Goal: Task Accomplishment & Management: Manage account settings

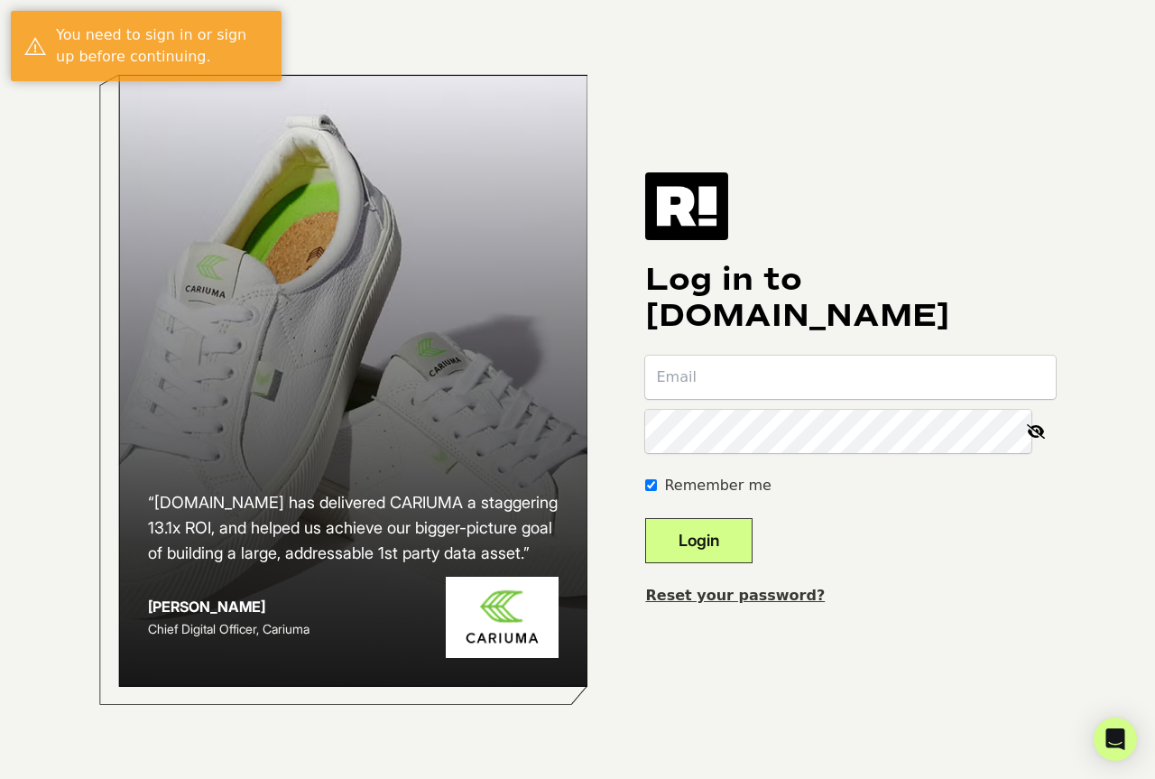
type input "[PERSON_NAME][EMAIL_ADDRESS][DOMAIN_NAME]"
click at [746, 548] on button "Login" at bounding box center [698, 540] width 107 height 45
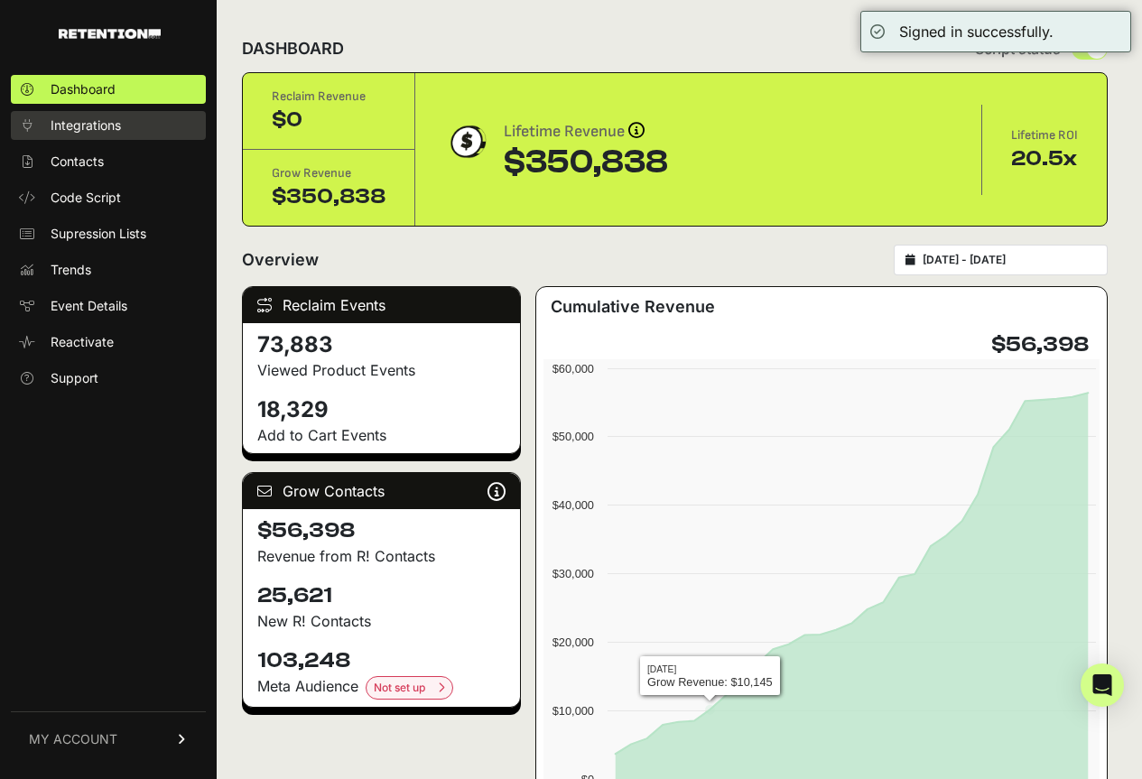
click at [108, 115] on link "Integrations" at bounding box center [108, 125] width 195 height 29
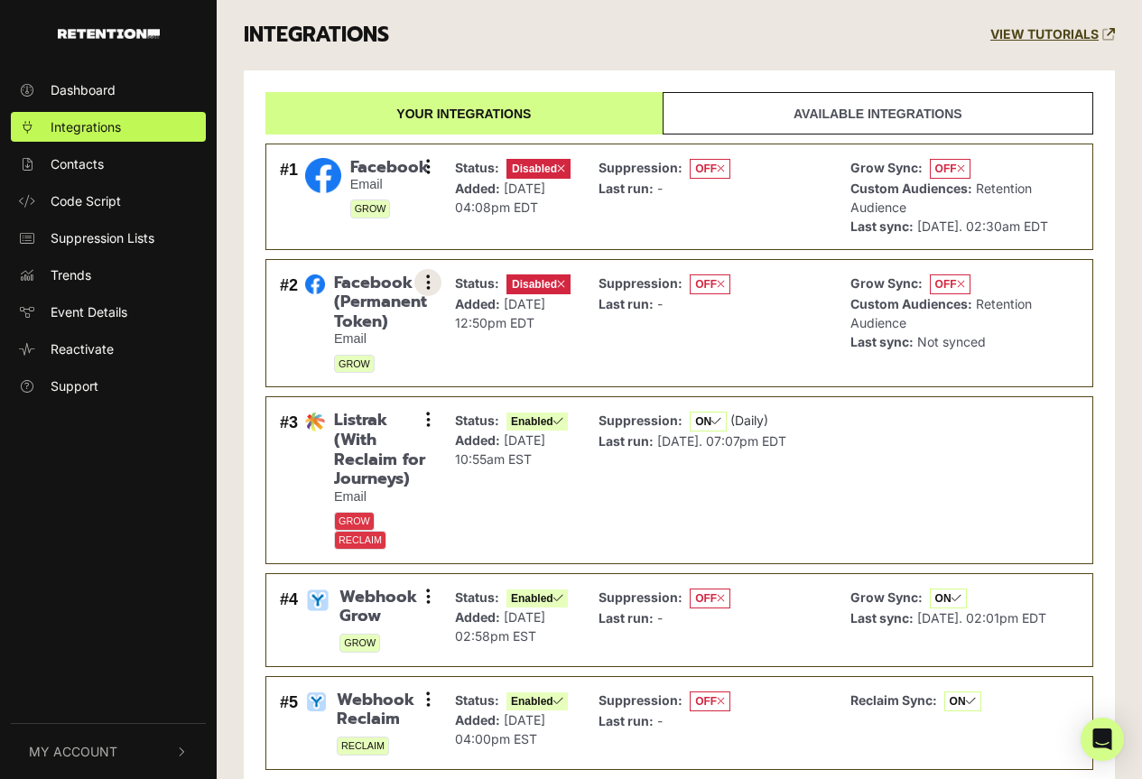
click at [425, 296] on button at bounding box center [427, 282] width 27 height 27
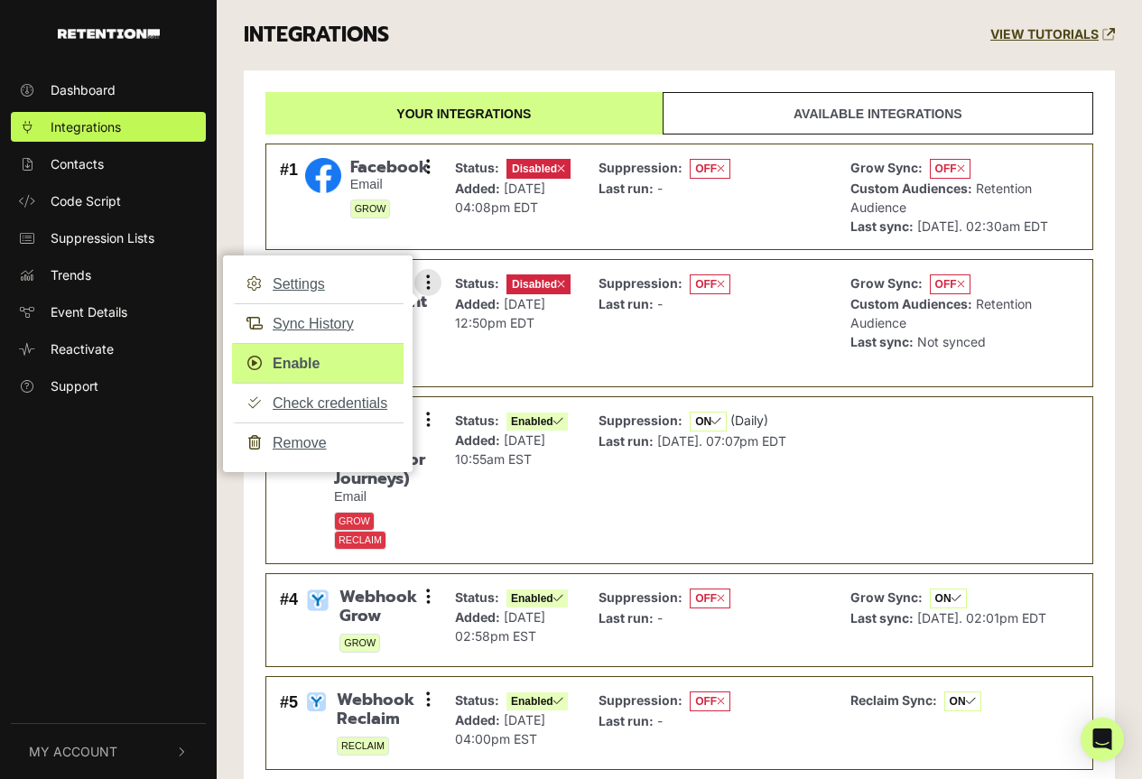
click at [309, 379] on link "Enable" at bounding box center [318, 363] width 172 height 41
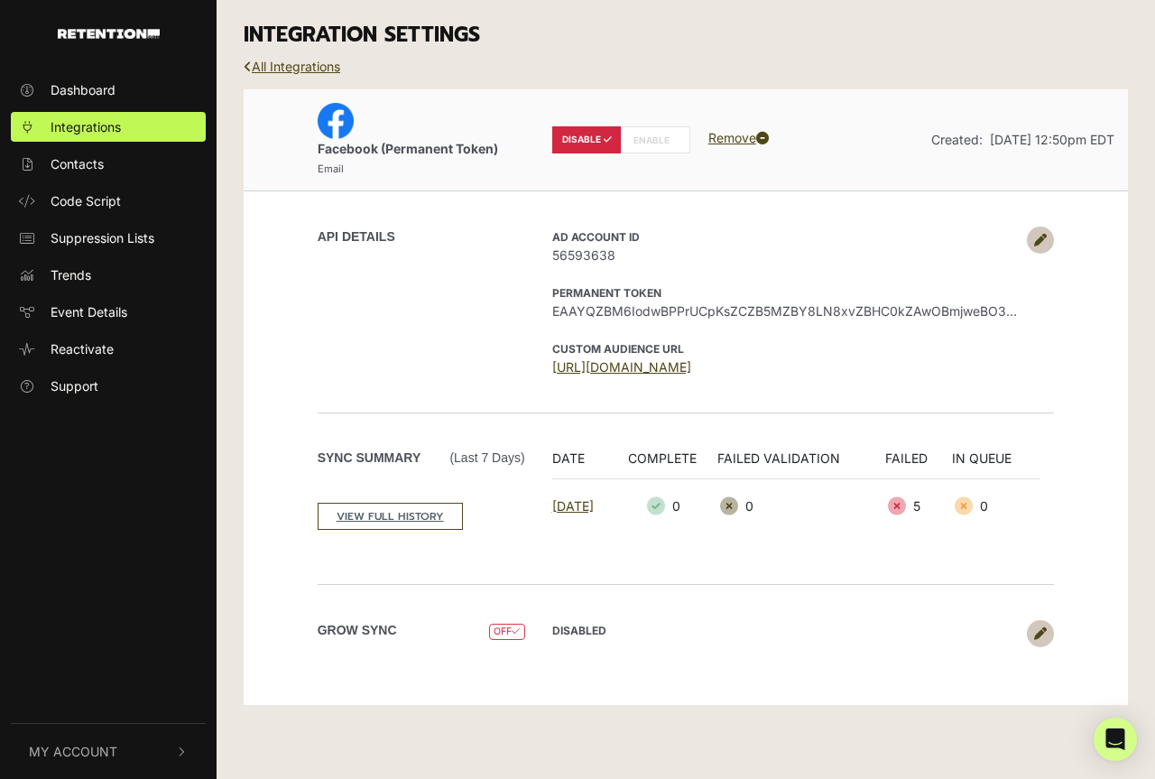
click at [645, 142] on label "ENABLE" at bounding box center [656, 139] width 70 height 27
radio input "false"
radio input "true"
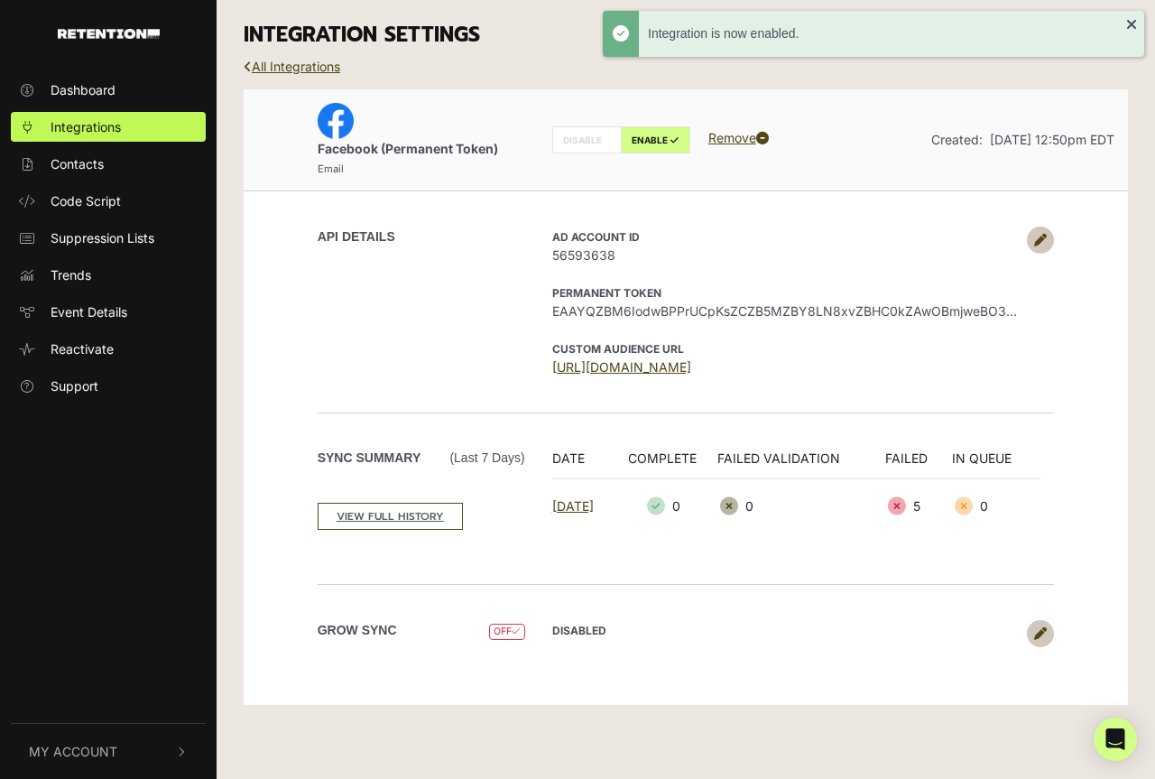
click at [1042, 626] on link at bounding box center [1040, 633] width 27 height 27
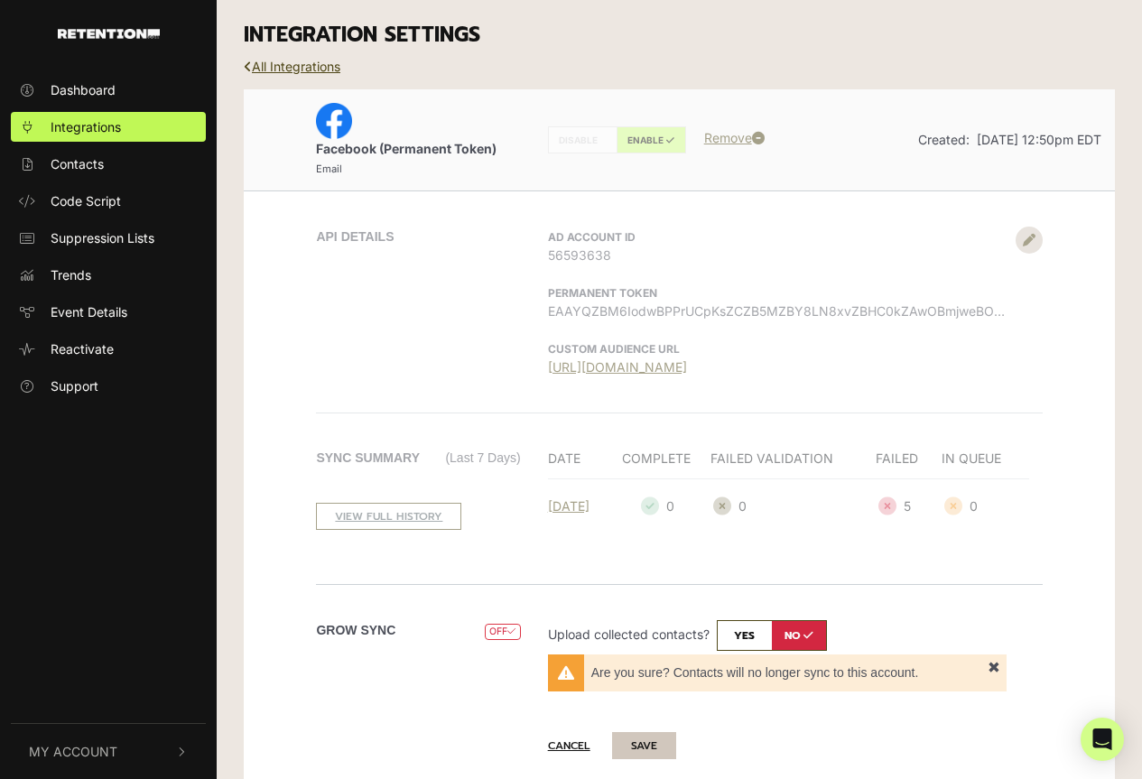
click at [654, 740] on button "SAVE" at bounding box center [644, 745] width 64 height 27
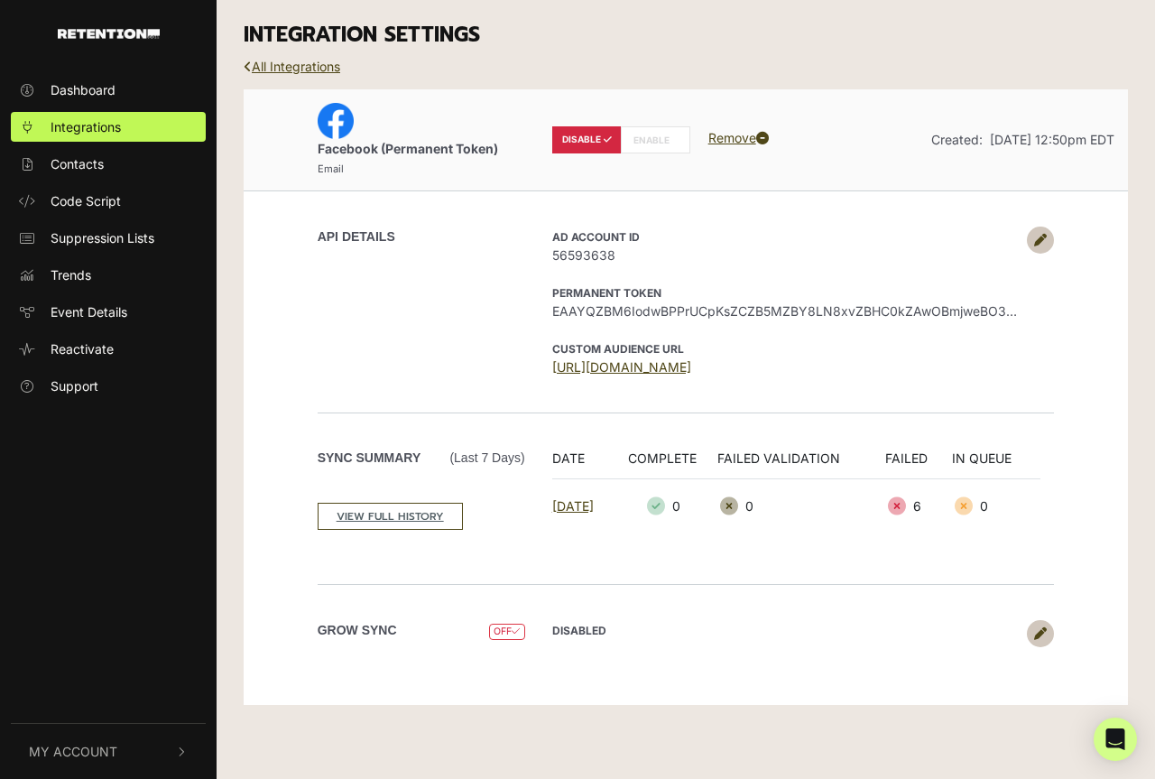
click at [644, 141] on label "ENABLE" at bounding box center [656, 139] width 70 height 27
radio input "false"
radio input "true"
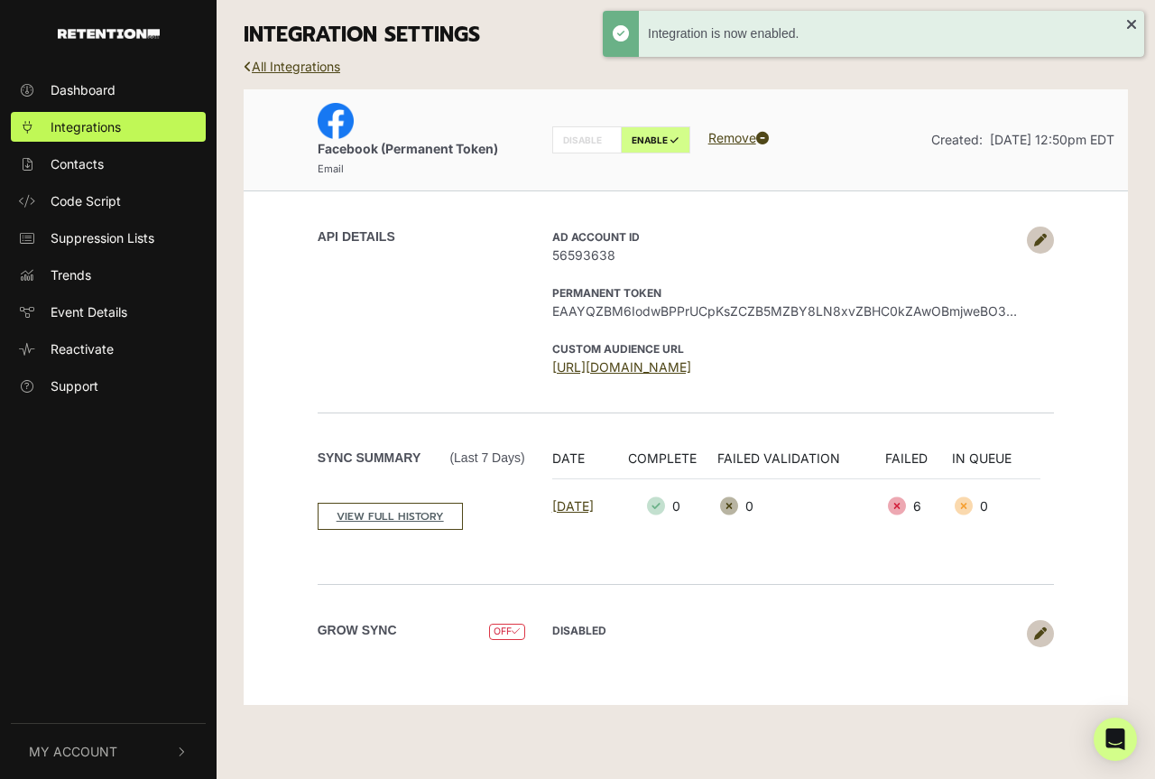
click at [1053, 626] on link at bounding box center [1040, 633] width 27 height 27
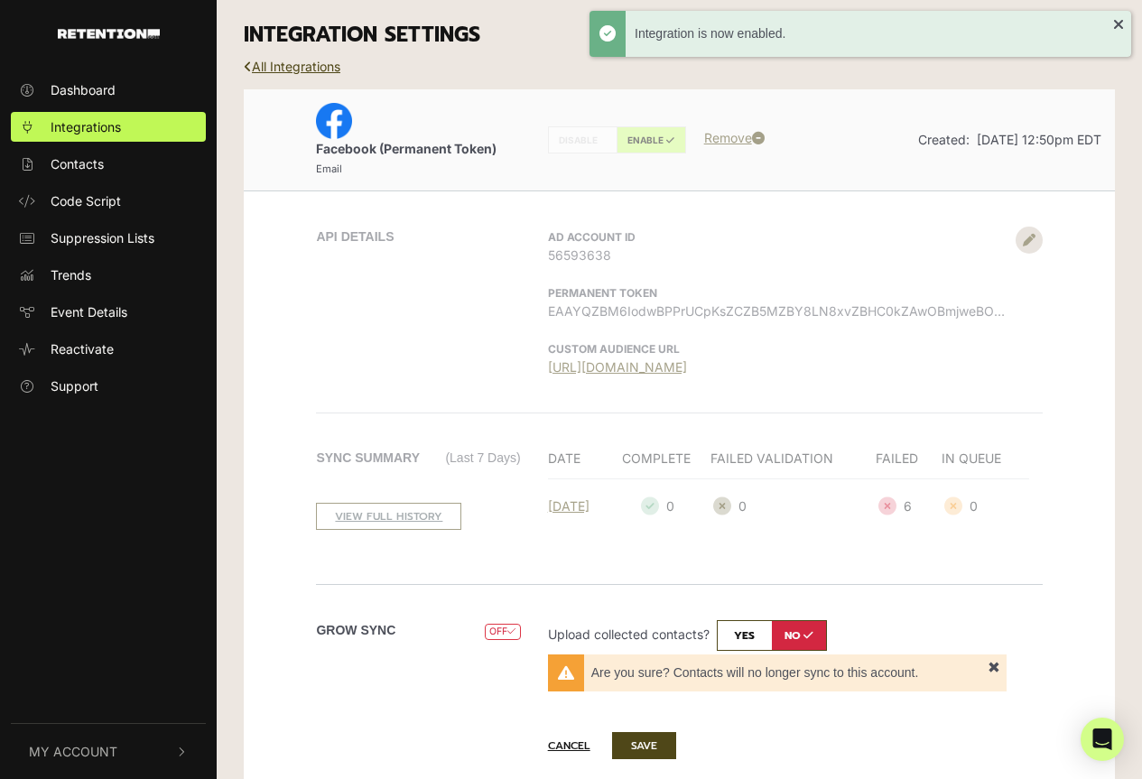
click at [748, 640] on input "checkbox" at bounding box center [772, 635] width 110 height 31
checkbox input "true"
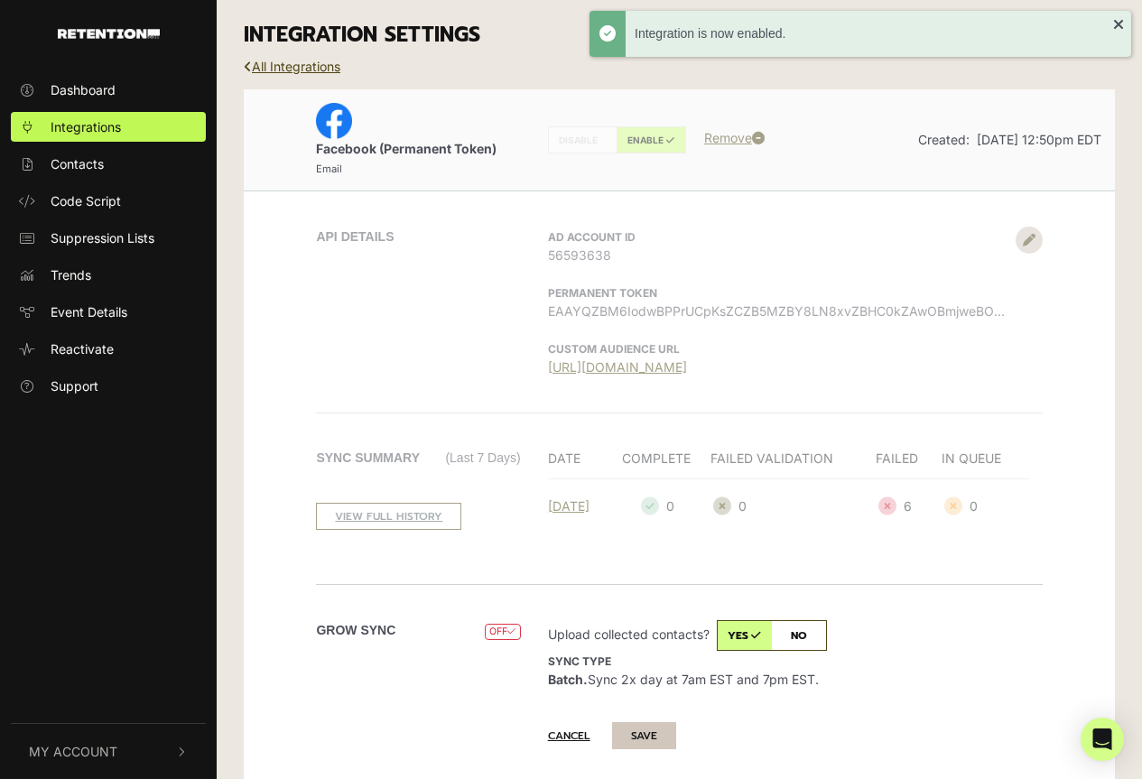
click at [656, 734] on button "SAVE" at bounding box center [644, 735] width 64 height 27
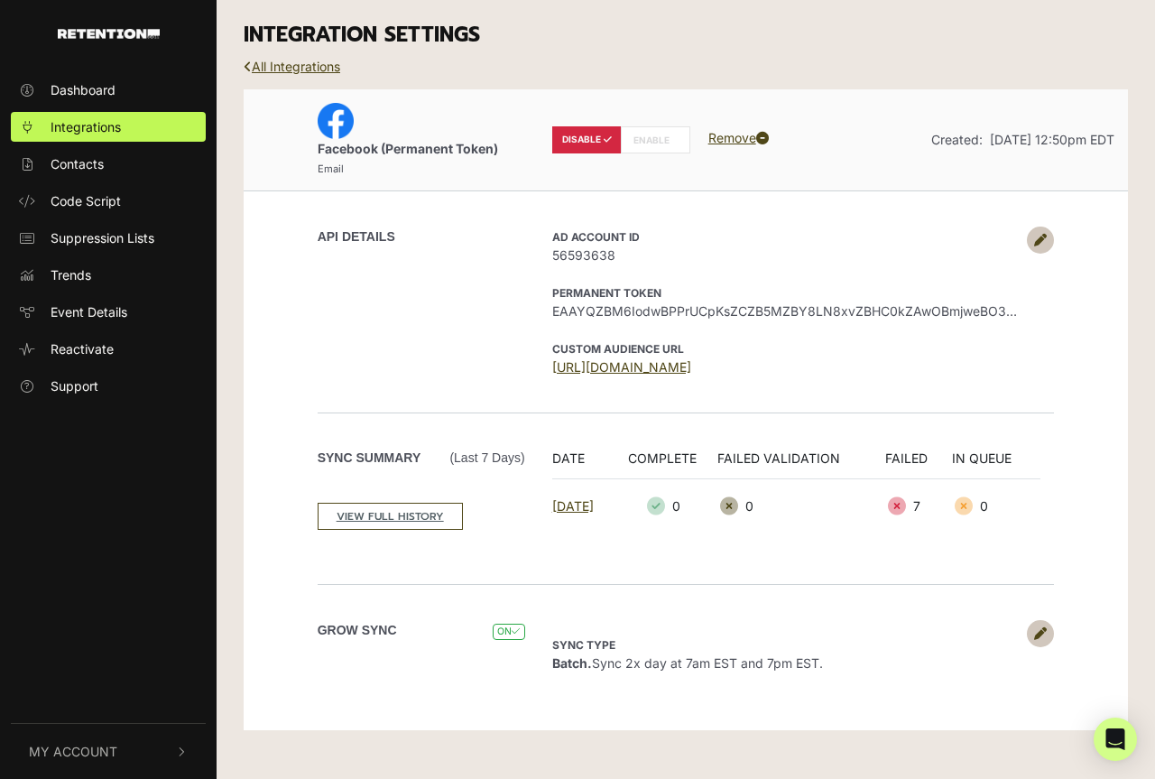
click at [647, 140] on label "ENABLE" at bounding box center [656, 139] width 70 height 27
radio input "false"
radio input "true"
click at [299, 72] on link "All Integrations" at bounding box center [292, 66] width 97 height 15
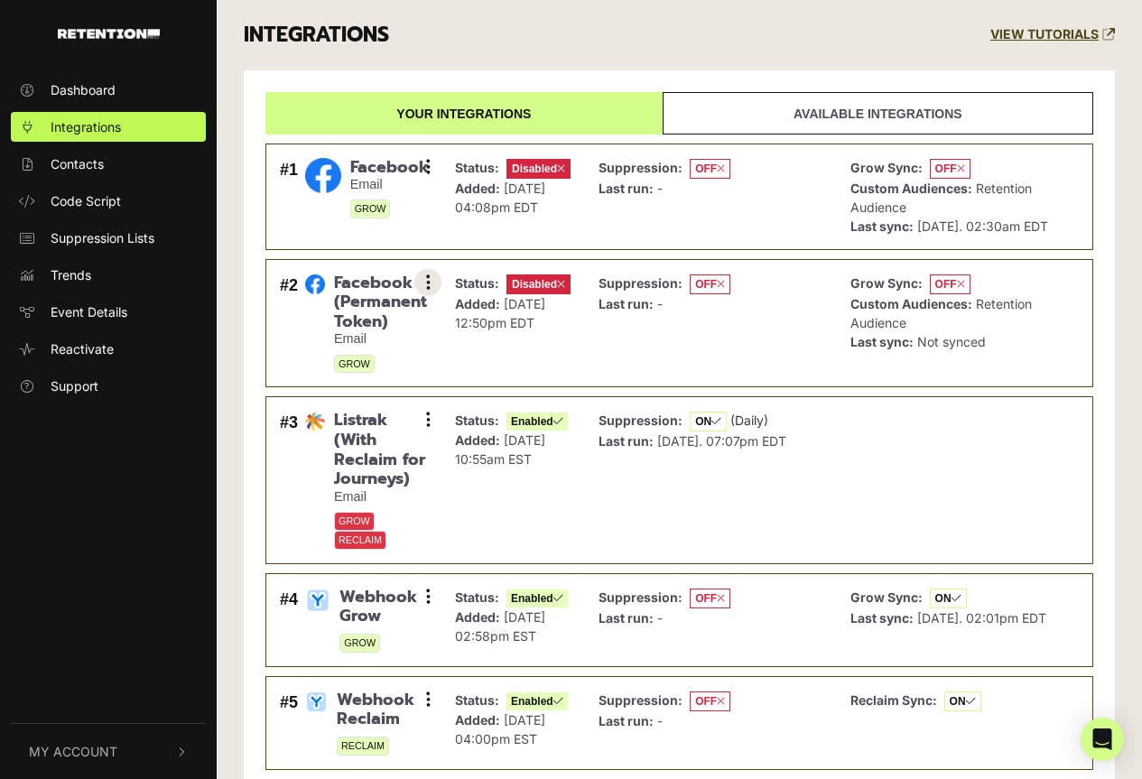
click at [427, 292] on icon at bounding box center [428, 283] width 5 height 18
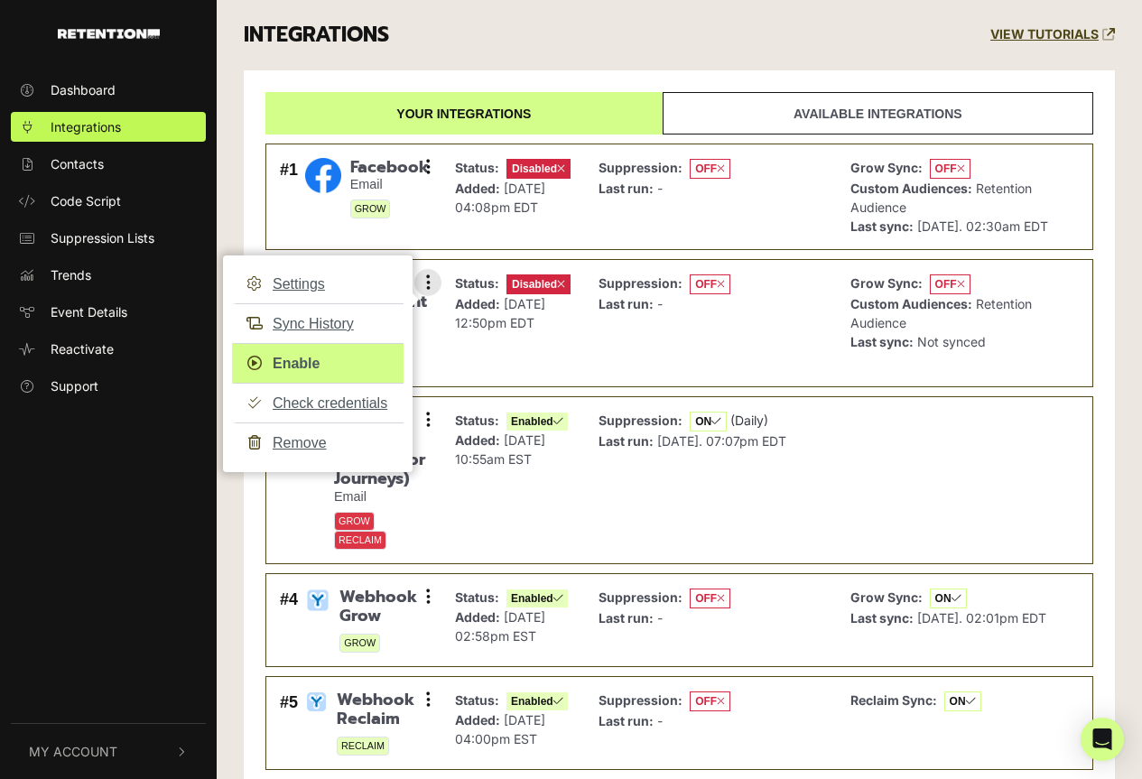
click at [307, 384] on link "Enable" at bounding box center [318, 363] width 172 height 41
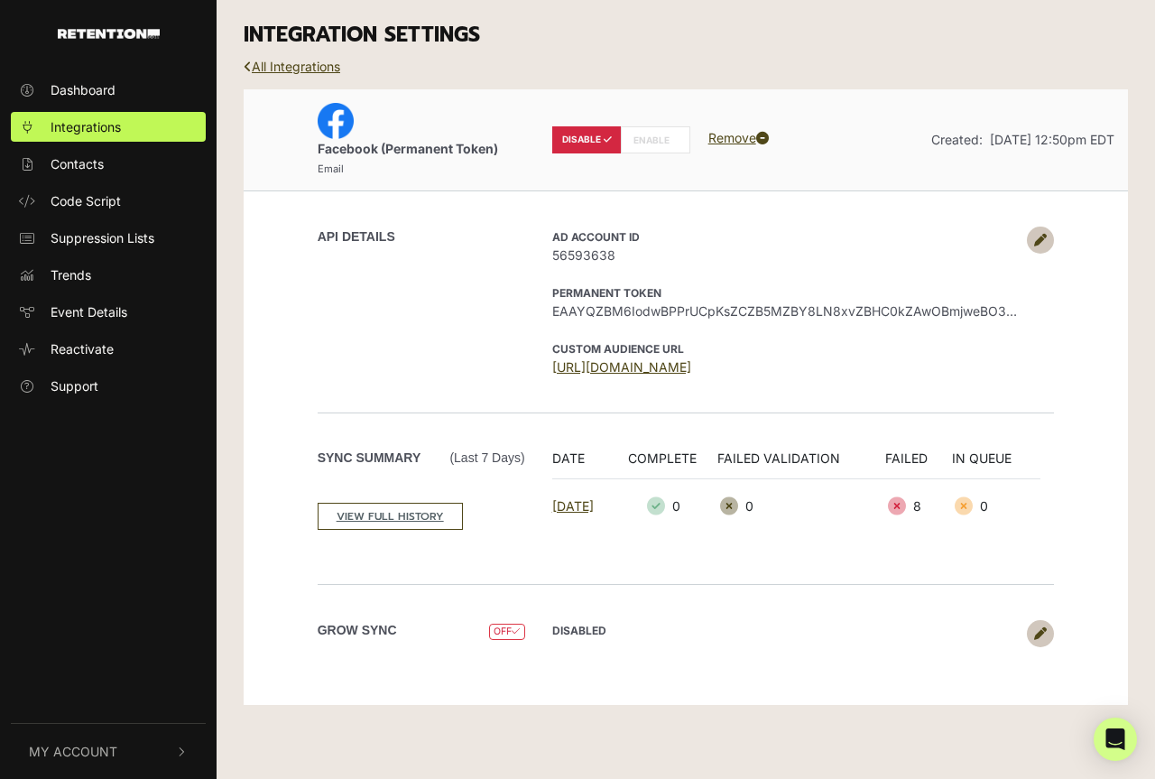
click at [656, 140] on label "ENABLE" at bounding box center [656, 139] width 70 height 27
radio input "false"
radio input "true"
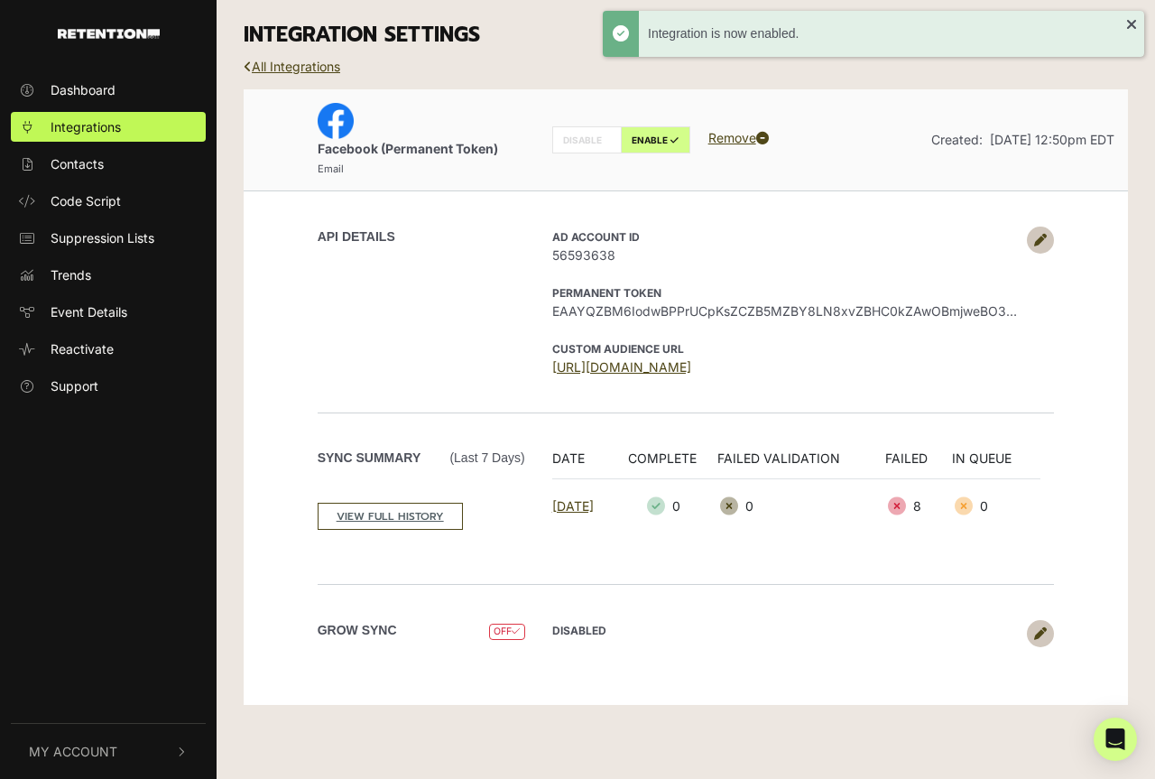
click at [1038, 630] on icon at bounding box center [1040, 633] width 13 height 13
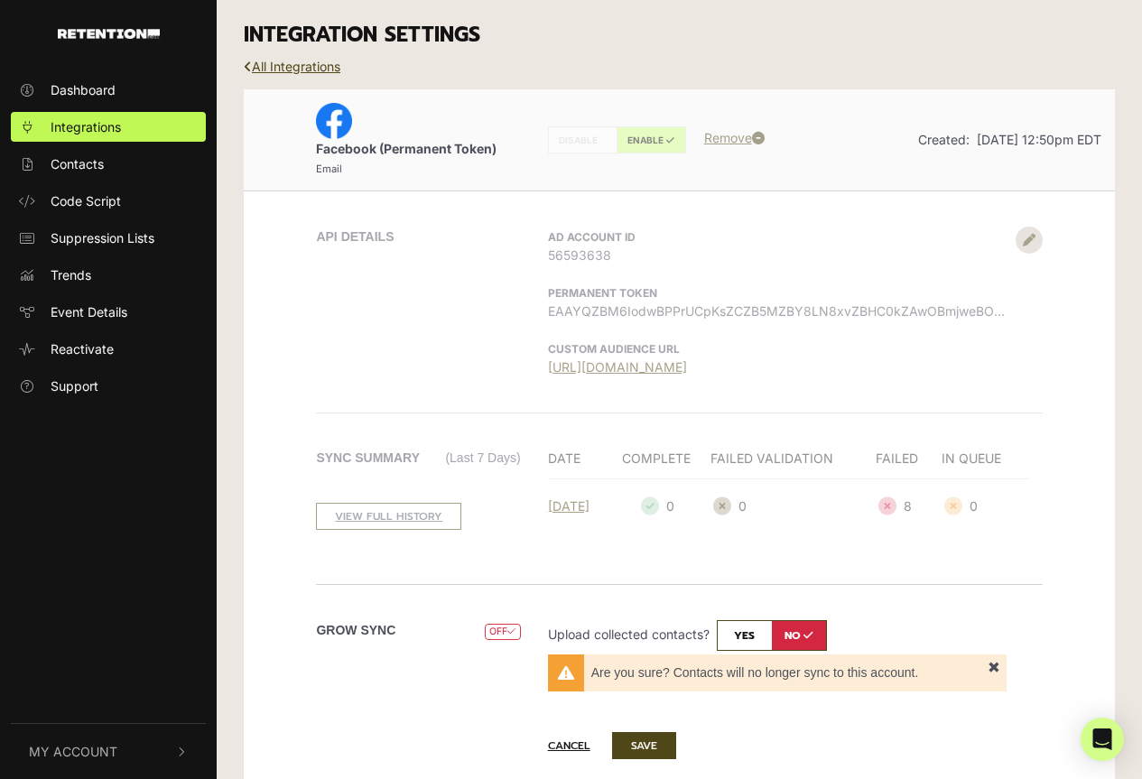
click at [747, 633] on input "checkbox" at bounding box center [772, 635] width 110 height 31
checkbox input "true"
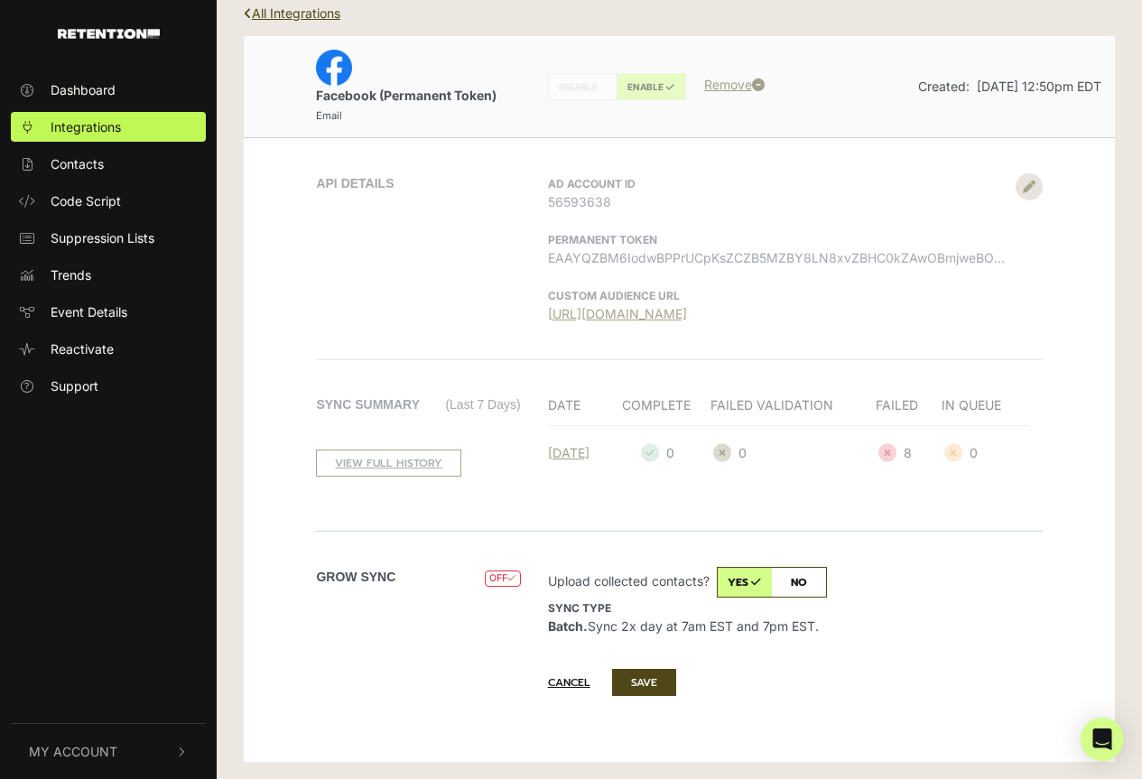
scroll to position [54, 0]
click at [658, 688] on button "SAVE" at bounding box center [644, 681] width 64 height 27
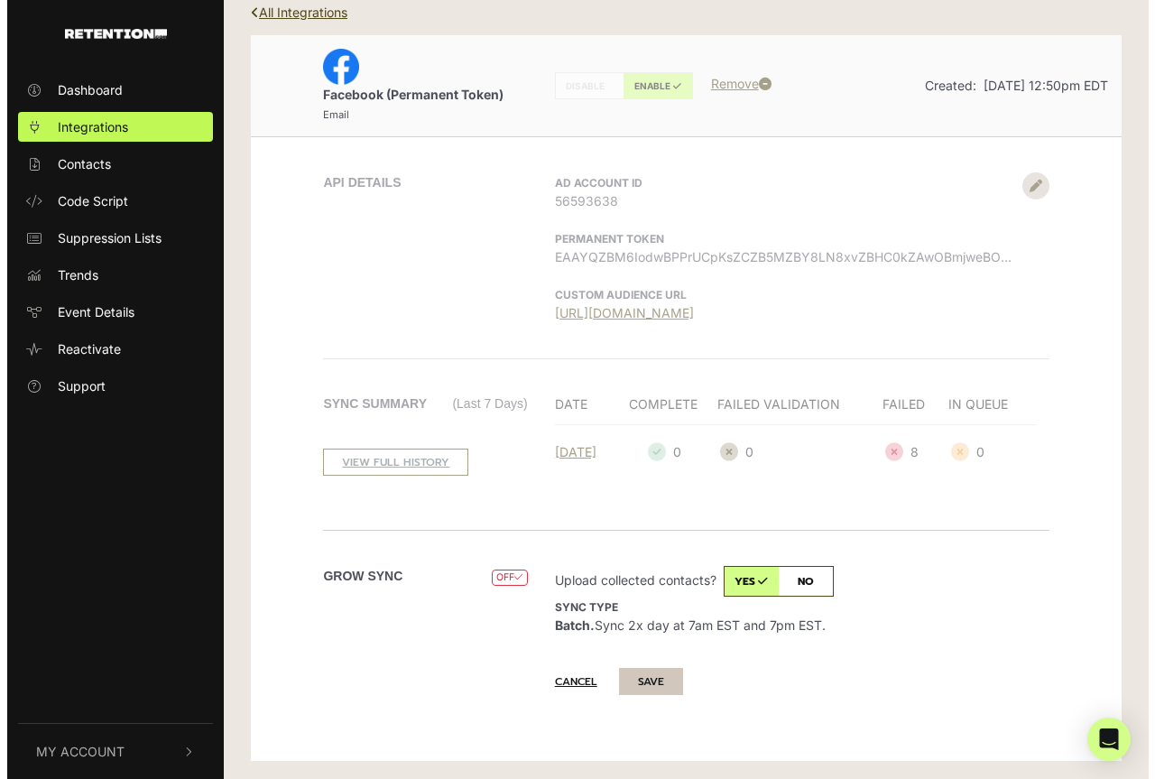
scroll to position [0, 0]
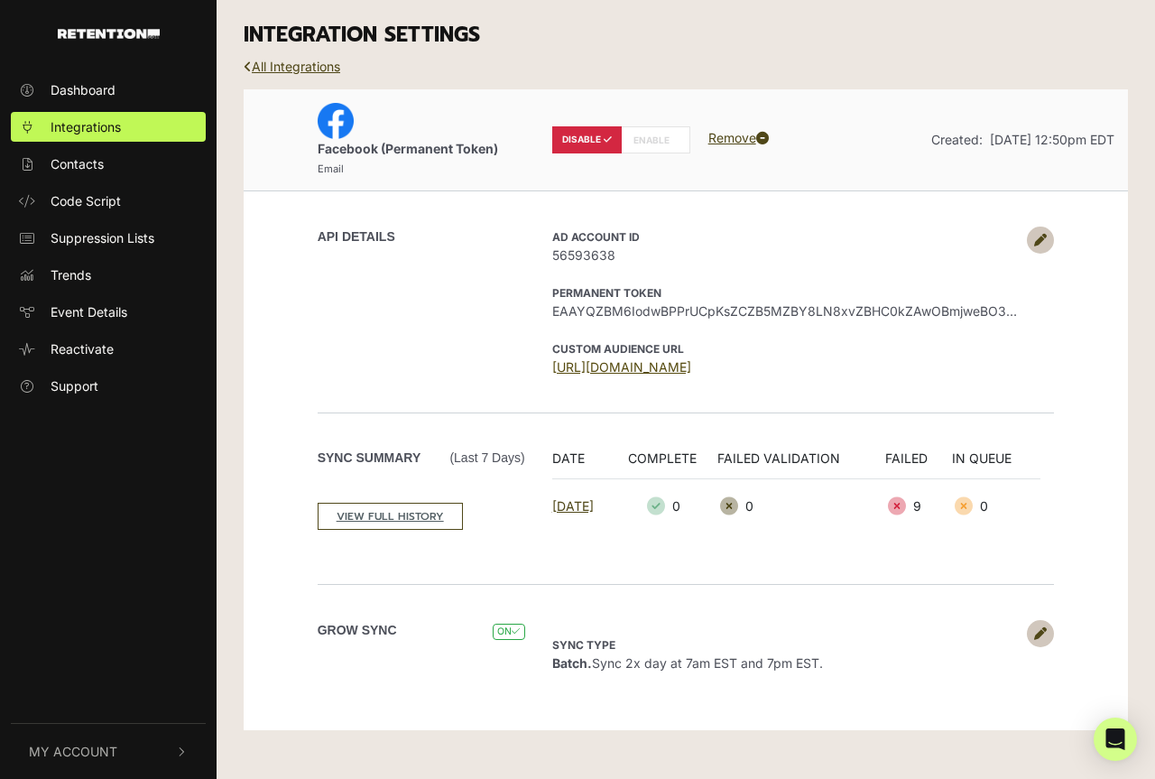
click at [681, 374] on link "[URL][DOMAIN_NAME]" at bounding box center [621, 366] width 139 height 15
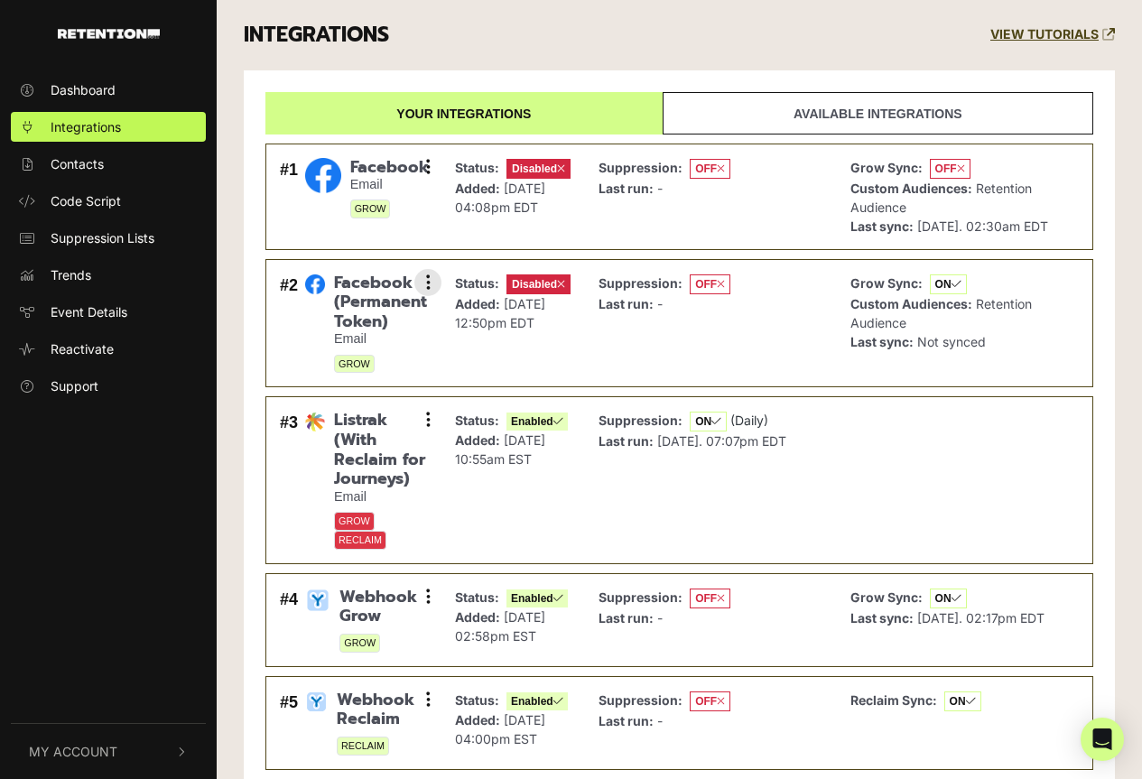
click at [569, 294] on p "Status: Disabled" at bounding box center [513, 284] width 116 height 21
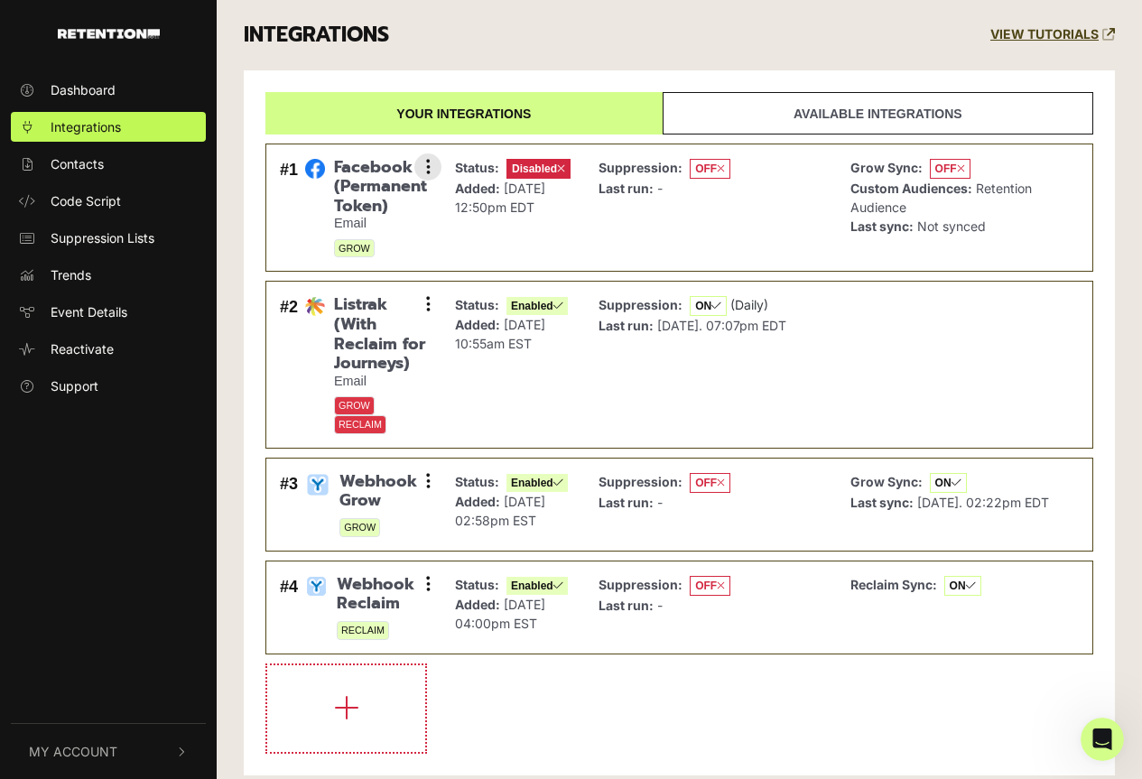
click at [681, 218] on div "Suppression: OFF Last run: -" at bounding box center [664, 208] width 132 height 100
click at [426, 165] on icon at bounding box center [428, 167] width 5 height 18
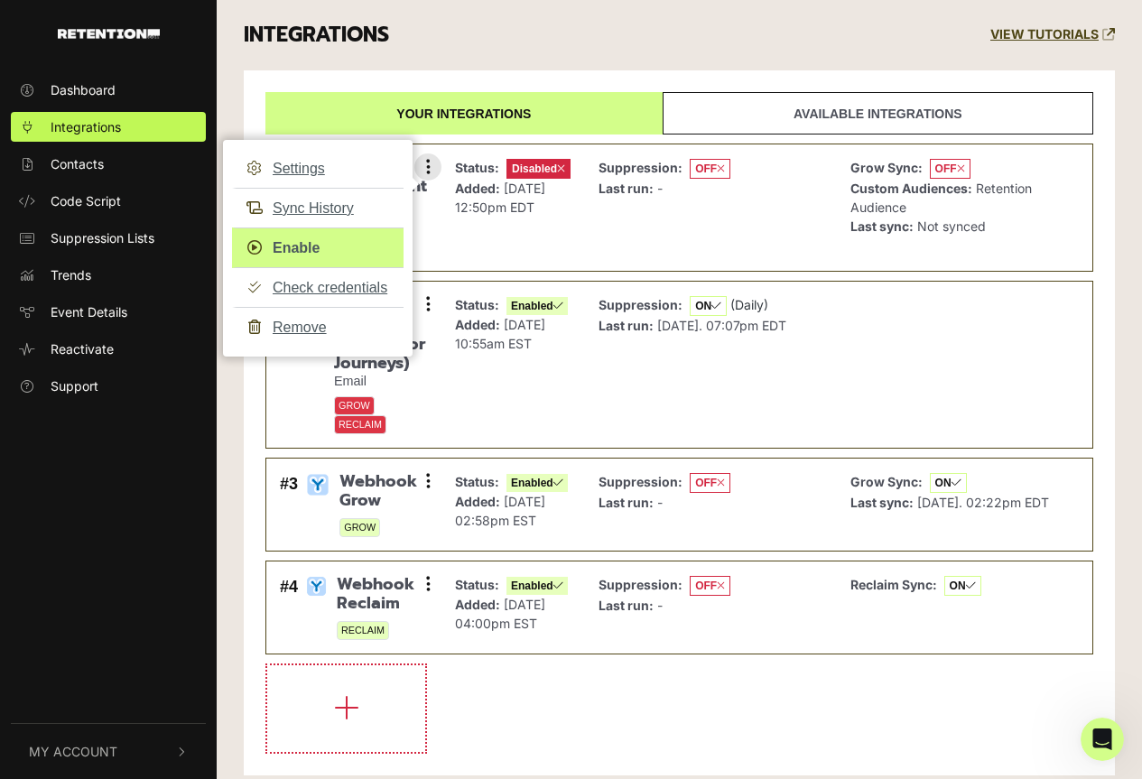
click at [306, 243] on link "Enable" at bounding box center [318, 247] width 172 height 41
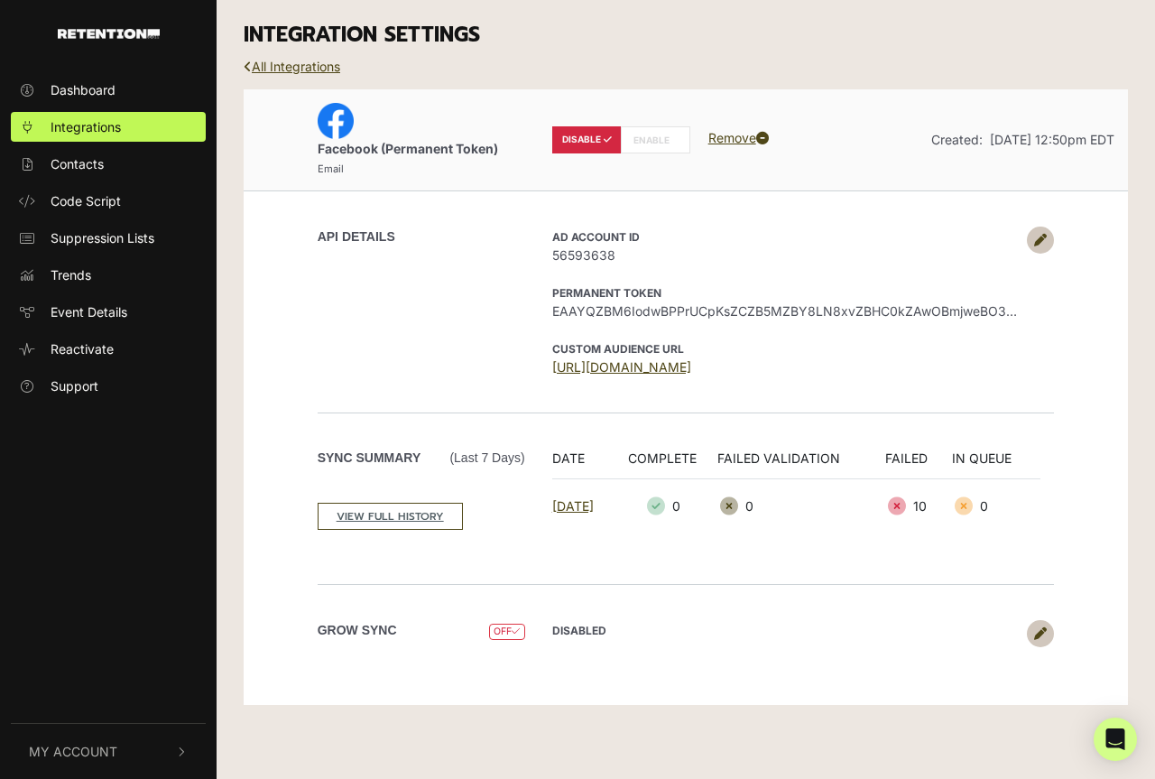
click at [659, 141] on label "ENABLE" at bounding box center [656, 139] width 70 height 27
radio input "false"
radio input "true"
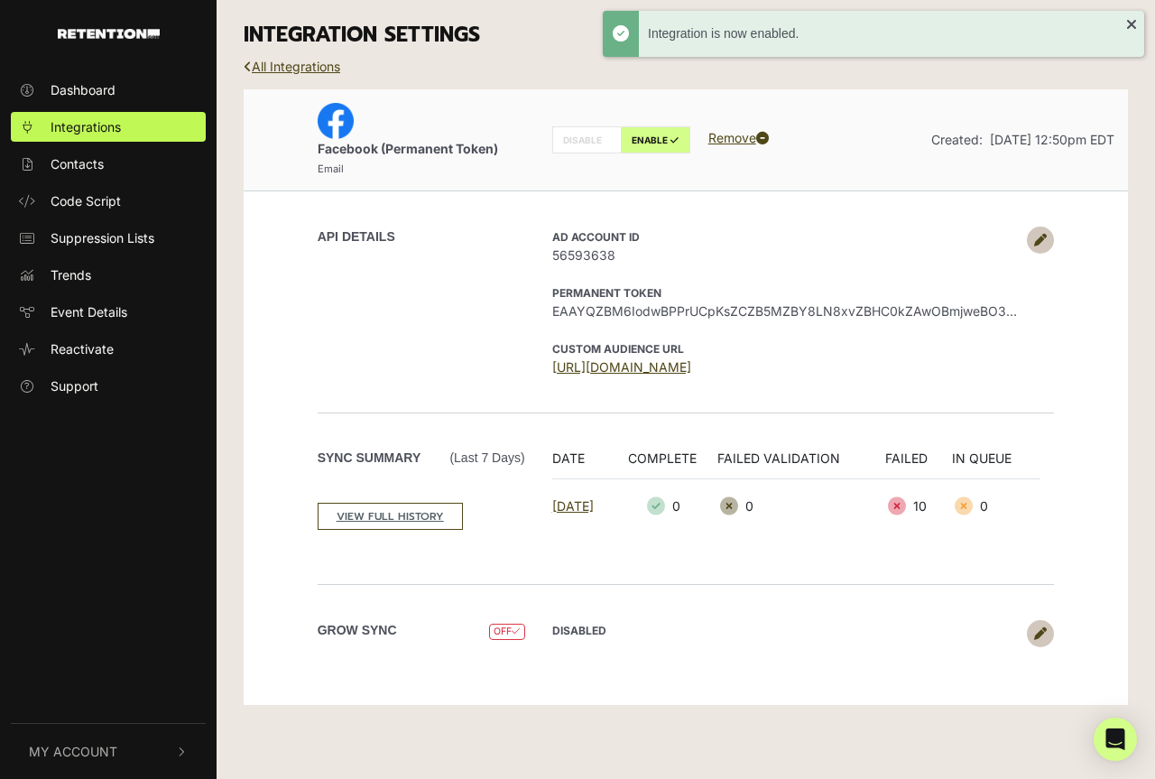
click at [1043, 635] on icon at bounding box center [1040, 633] width 13 height 13
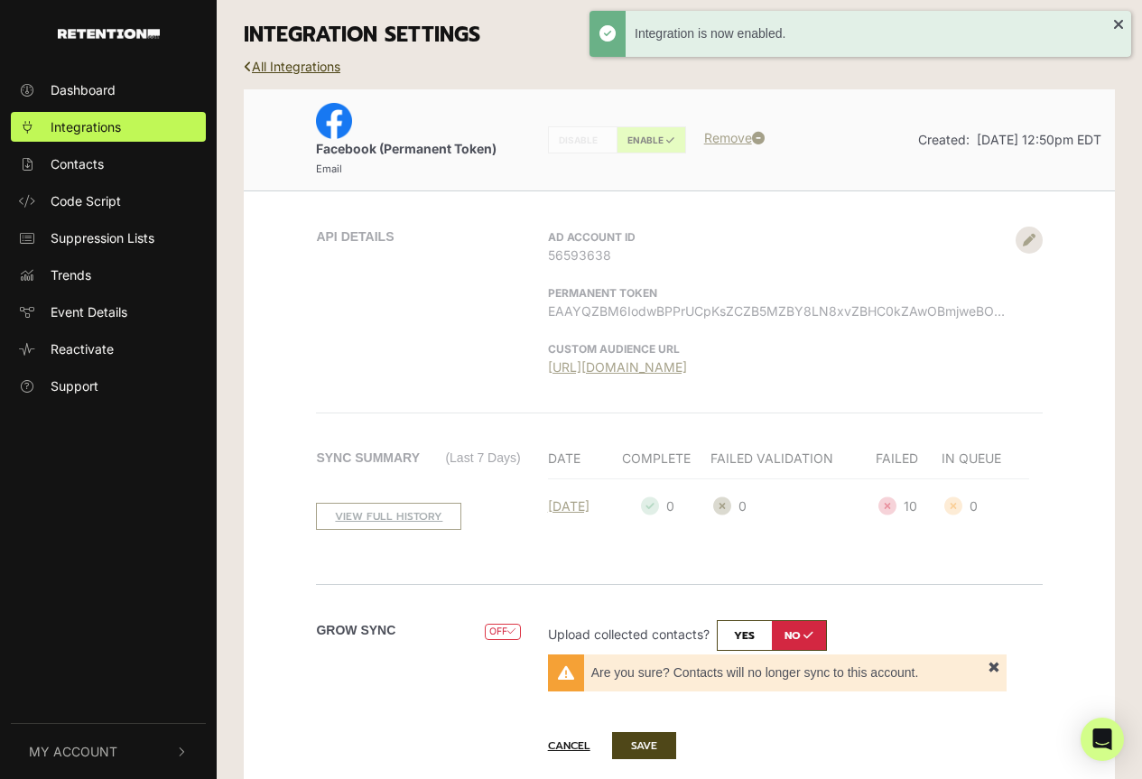
click at [756, 632] on input "checkbox" at bounding box center [772, 635] width 110 height 31
checkbox input "true"
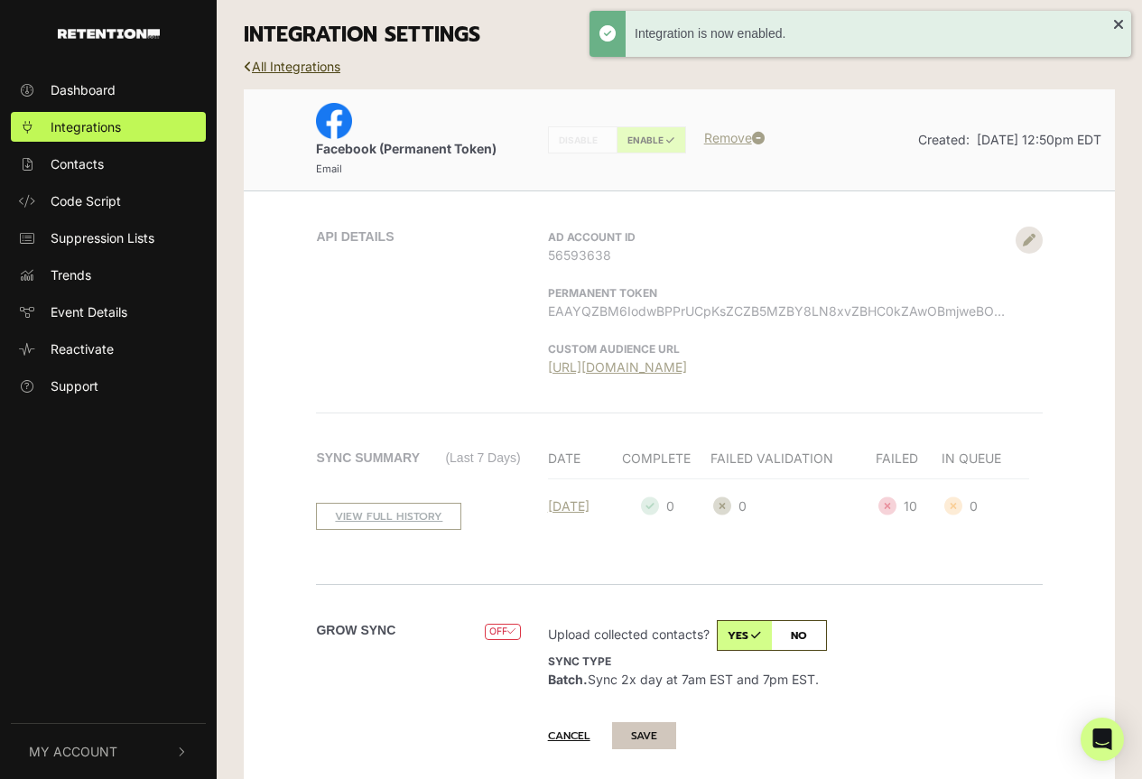
click at [647, 732] on button "SAVE" at bounding box center [644, 735] width 64 height 27
